Goal: Information Seeking & Learning: Learn about a topic

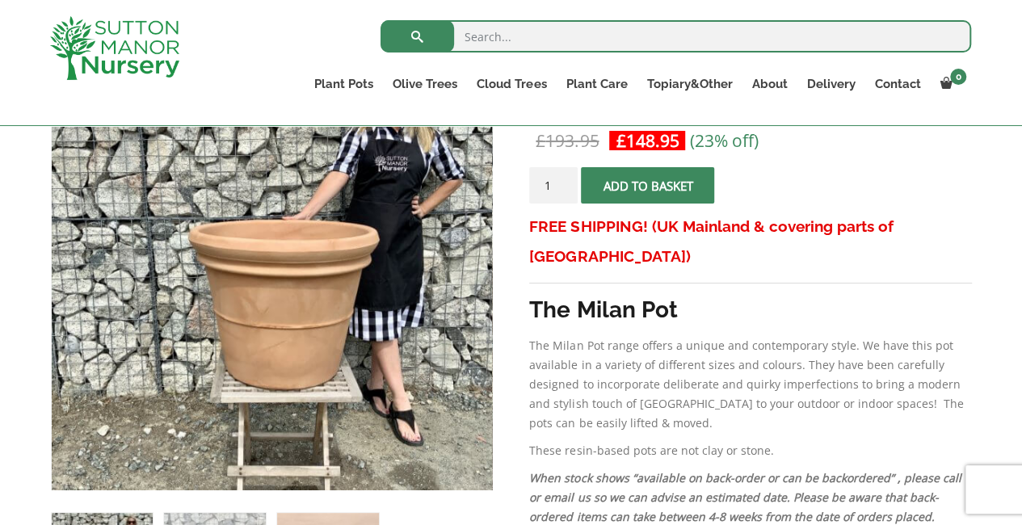
scroll to position [322, 0]
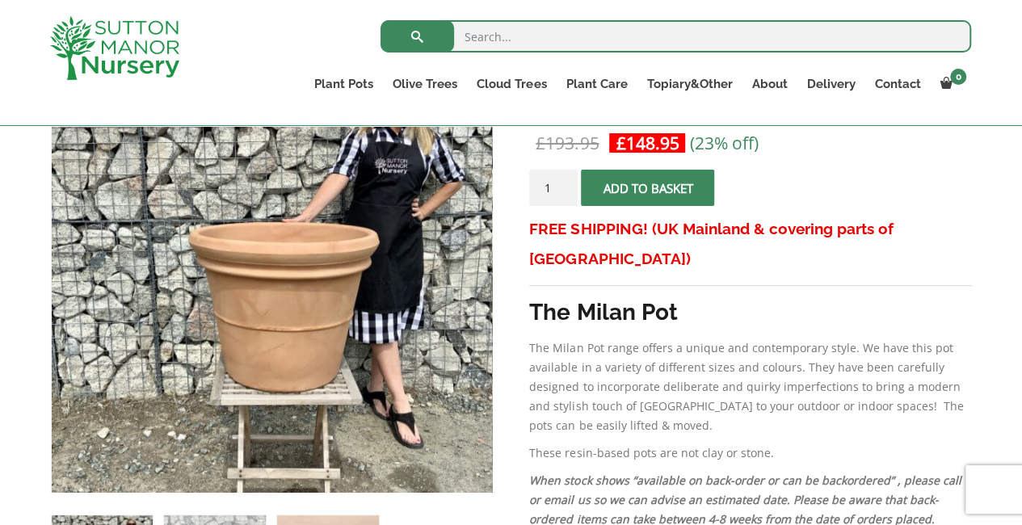
click at [355, 288] on img at bounding box center [201, 255] width 808 height 808
click at [648, 358] on p "The Milan Pot range offers a unique and contemporary style. We have this pot av…" at bounding box center [750, 386] width 442 height 97
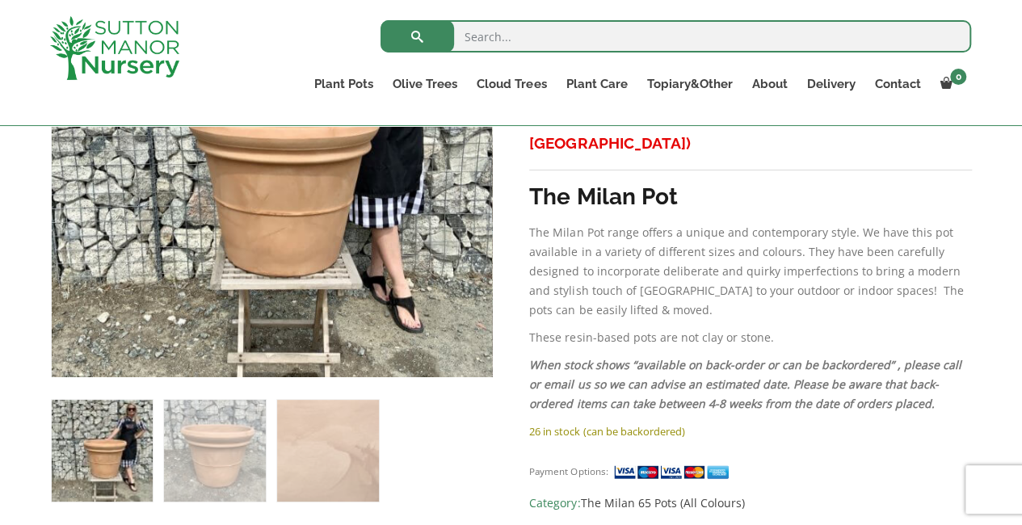
scroll to position [0, 0]
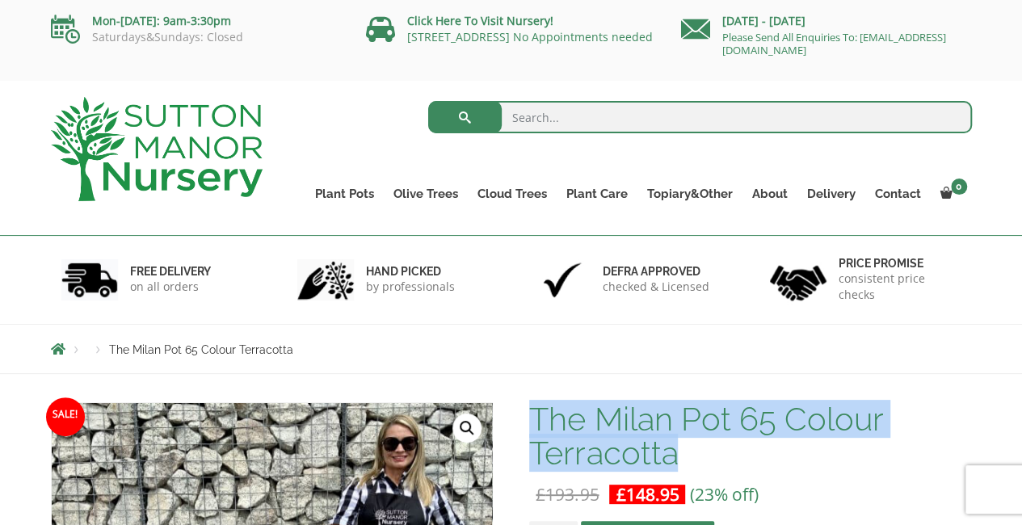
drag, startPoint x: 751, startPoint y: 450, endPoint x: 531, endPoint y: 436, distance: 220.1
click at [531, 436] on h1 "The Milan Pot 65 Colour Terracotta" at bounding box center [750, 436] width 442 height 68
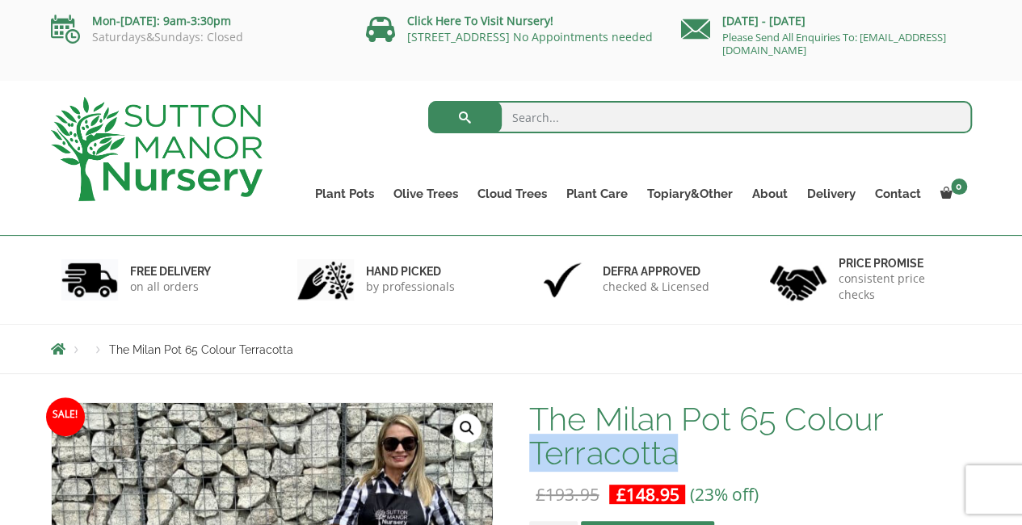
copy h1 "Terracotta"
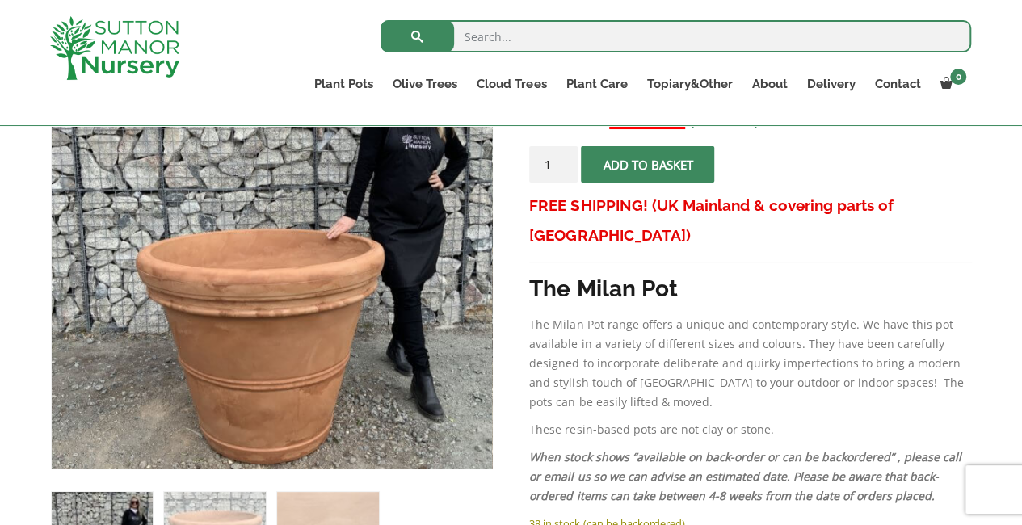
scroll to position [346, 0]
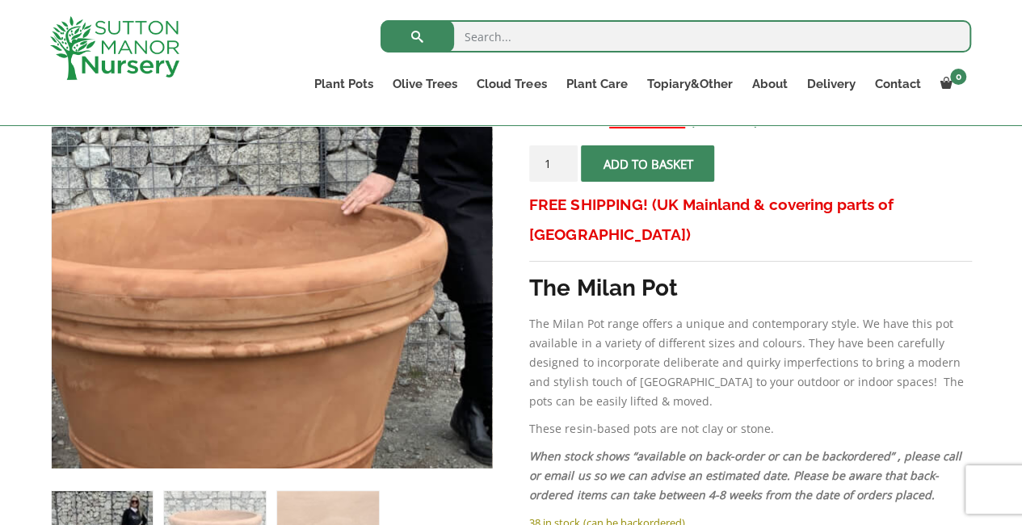
click at [309, 265] on img at bounding box center [241, 233] width 808 height 808
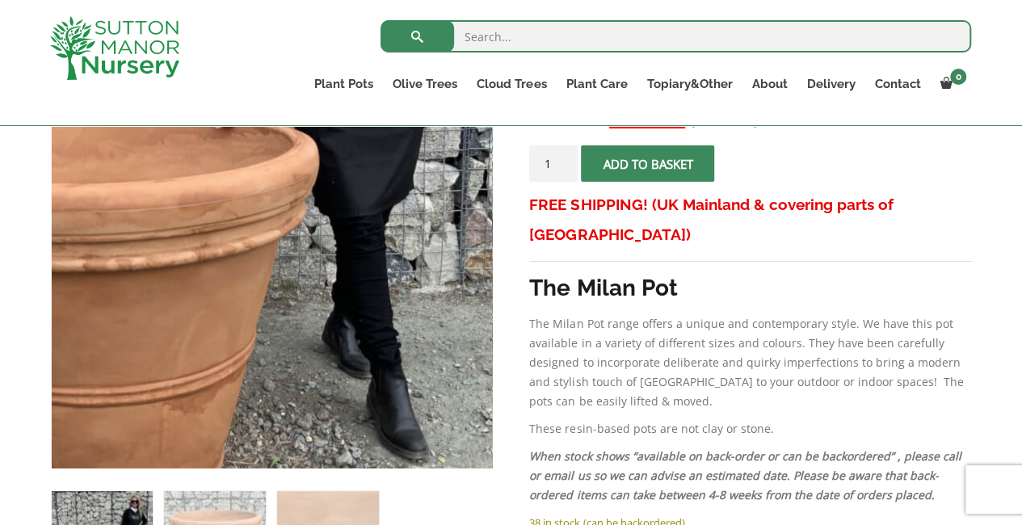
scroll to position [521, 0]
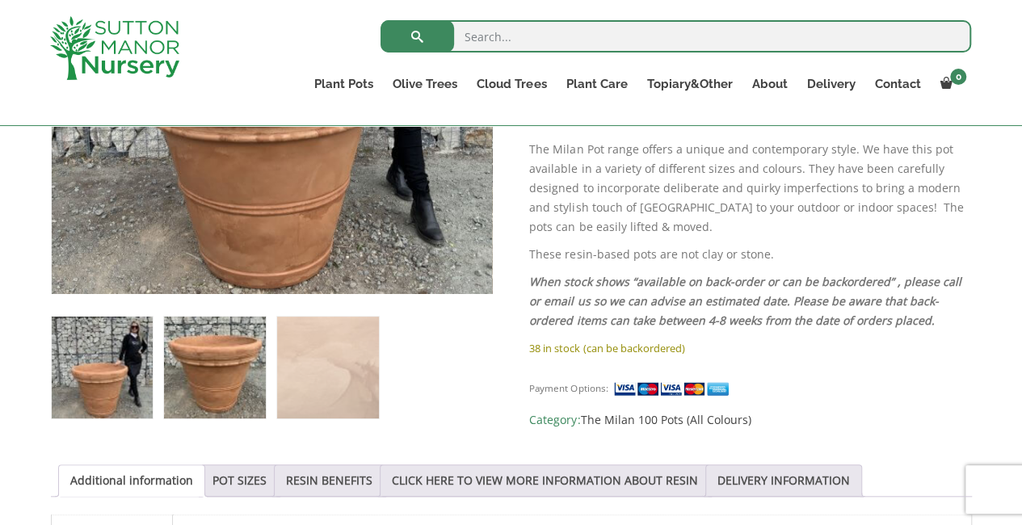
click at [204, 349] on img at bounding box center [214, 367] width 101 height 101
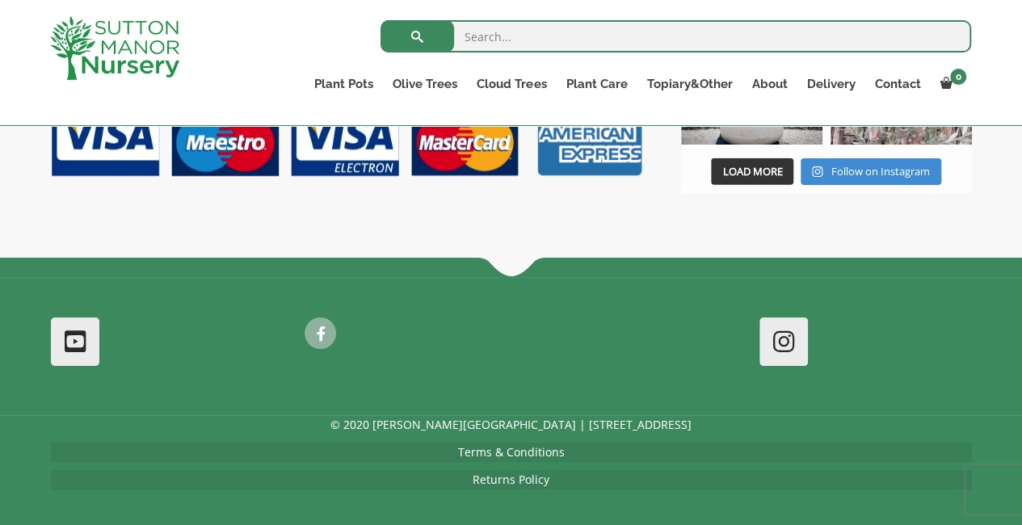
scroll to position [1859, 0]
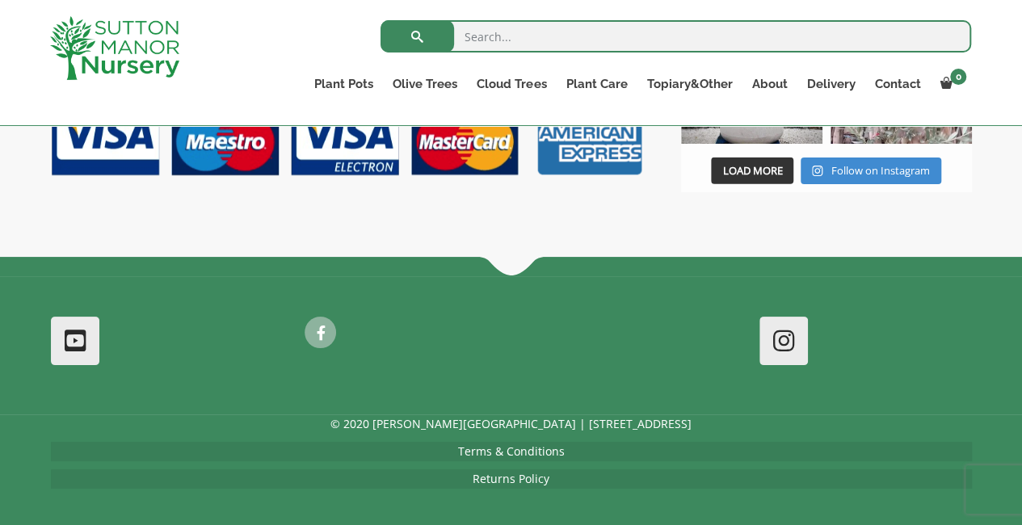
click at [598, 426] on p "© 2020 [PERSON_NAME][GEOGRAPHIC_DATA] | [STREET_ADDRESS]" at bounding box center [511, 423] width 921 height 19
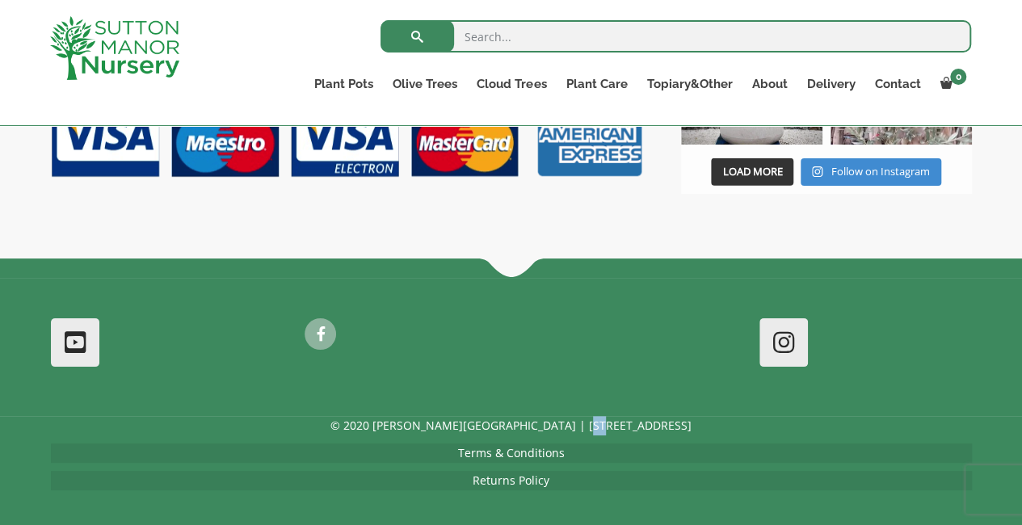
click at [598, 426] on p "© 2020 [PERSON_NAME][GEOGRAPHIC_DATA] | [STREET_ADDRESS]" at bounding box center [511, 425] width 921 height 19
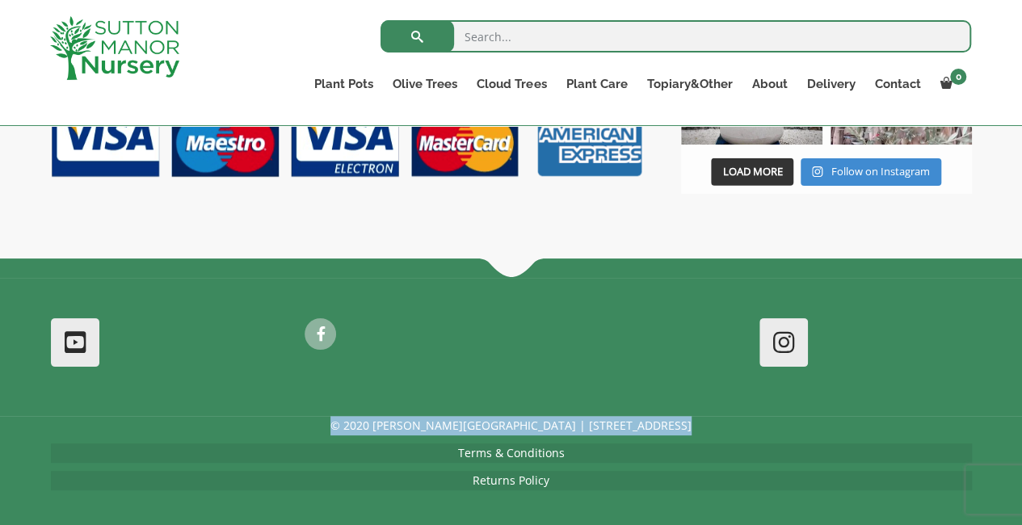
click at [598, 426] on p "© 2020 [PERSON_NAME][GEOGRAPHIC_DATA] | [STREET_ADDRESS]" at bounding box center [511, 425] width 921 height 19
click at [636, 425] on p "© 2020 [PERSON_NAME][GEOGRAPHIC_DATA] | [STREET_ADDRESS]" at bounding box center [511, 425] width 921 height 19
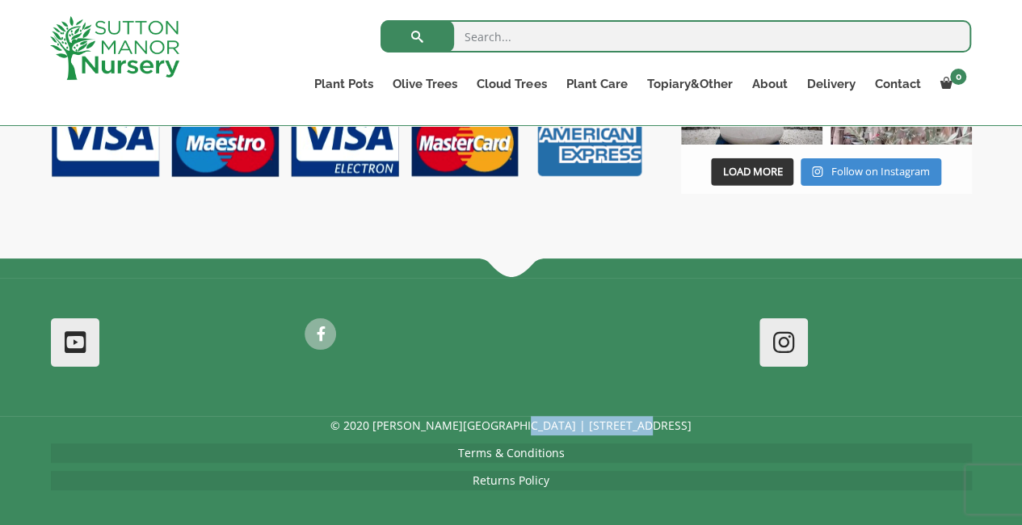
drag, startPoint x: 673, startPoint y: 425, endPoint x: 540, endPoint y: 421, distance: 132.5
click at [540, 421] on p "© 2020 [PERSON_NAME][GEOGRAPHIC_DATA] | [STREET_ADDRESS]" at bounding box center [511, 425] width 921 height 19
copy p "Dartford Rd, DA4 9HZ"
click at [662, 278] on div at bounding box center [511, 347] width 1022 height 138
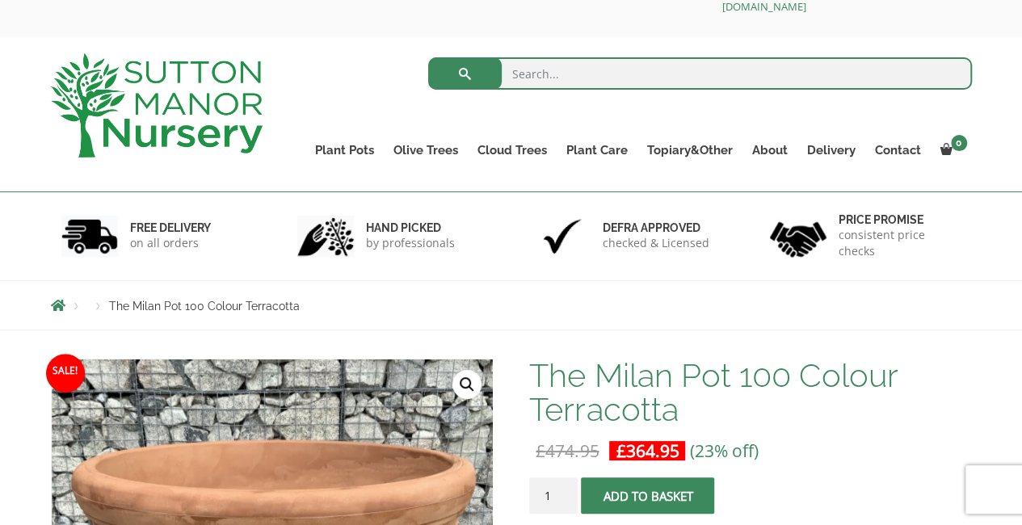
scroll to position [48, 0]
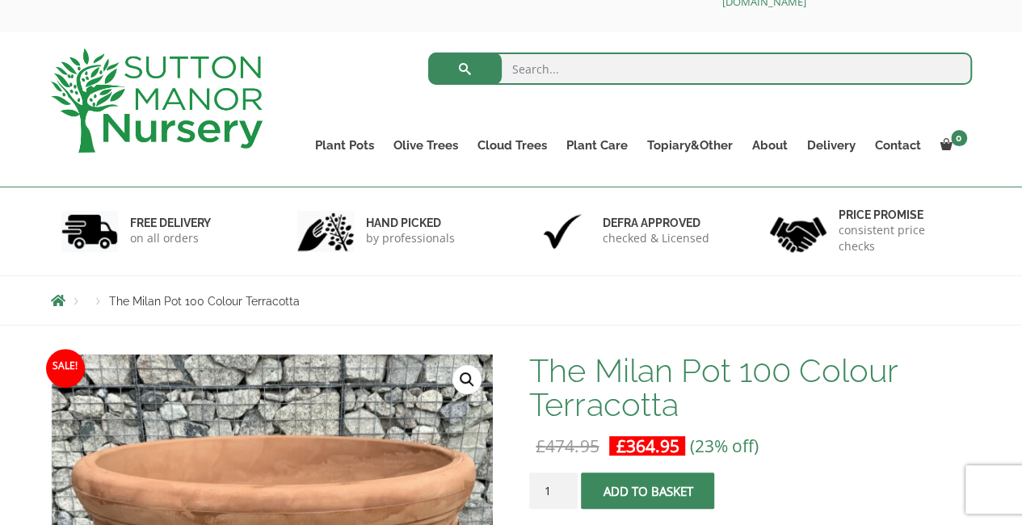
click at [666, 397] on h1 "The Milan Pot 100 Colour Terracotta" at bounding box center [750, 388] width 442 height 68
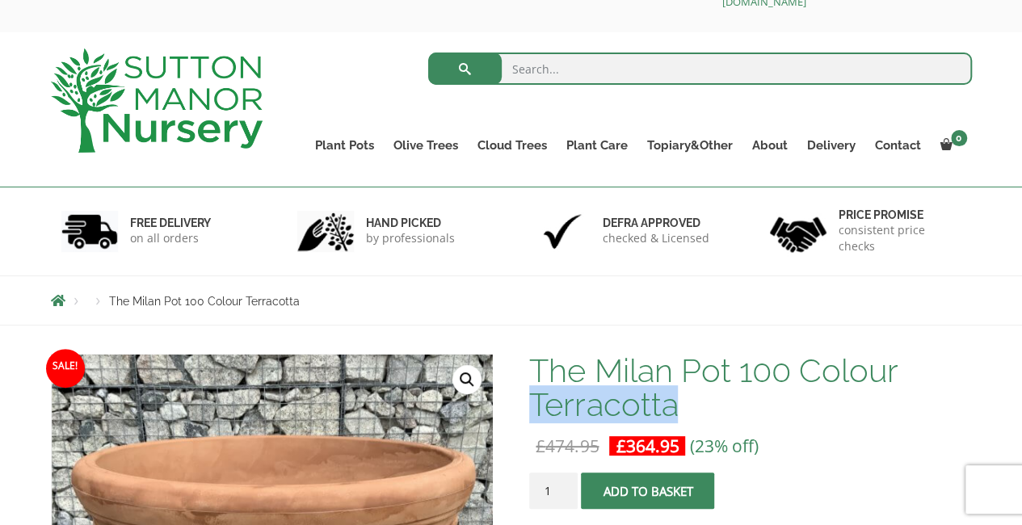
click at [666, 397] on h1 "The Milan Pot 100 Colour Terracotta" at bounding box center [750, 388] width 442 height 68
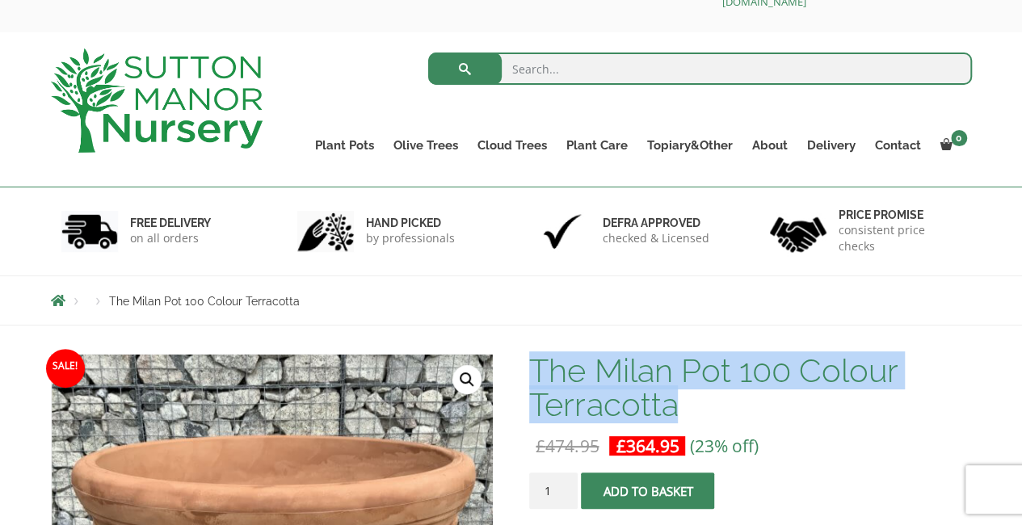
click at [666, 397] on h1 "The Milan Pot 100 Colour Terracotta" at bounding box center [750, 388] width 442 height 68
copy h1 "The Milan Pot 100 Colour Terracotta"
